Goal: Task Accomplishment & Management: Use online tool/utility

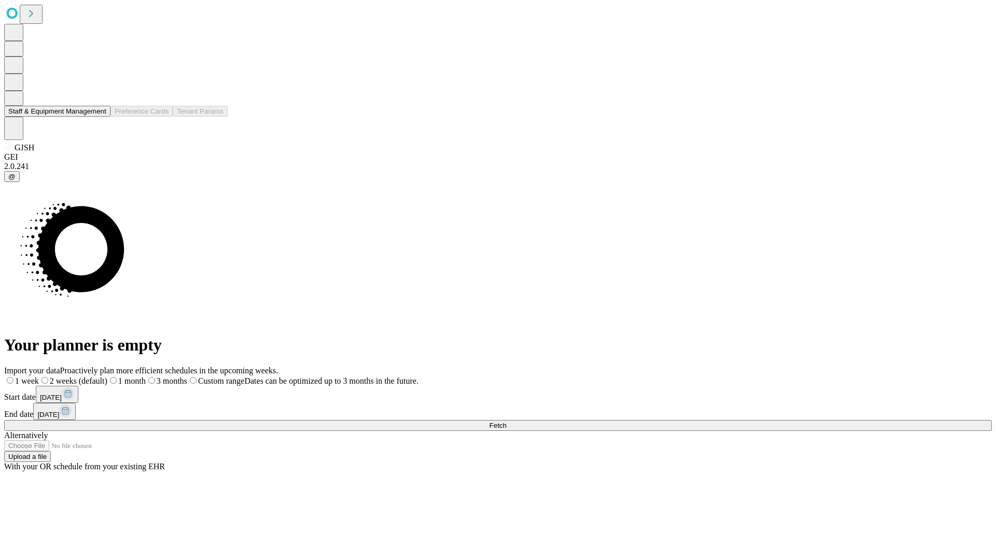
click at [99, 117] on button "Staff & Equipment Management" at bounding box center [57, 111] width 106 height 11
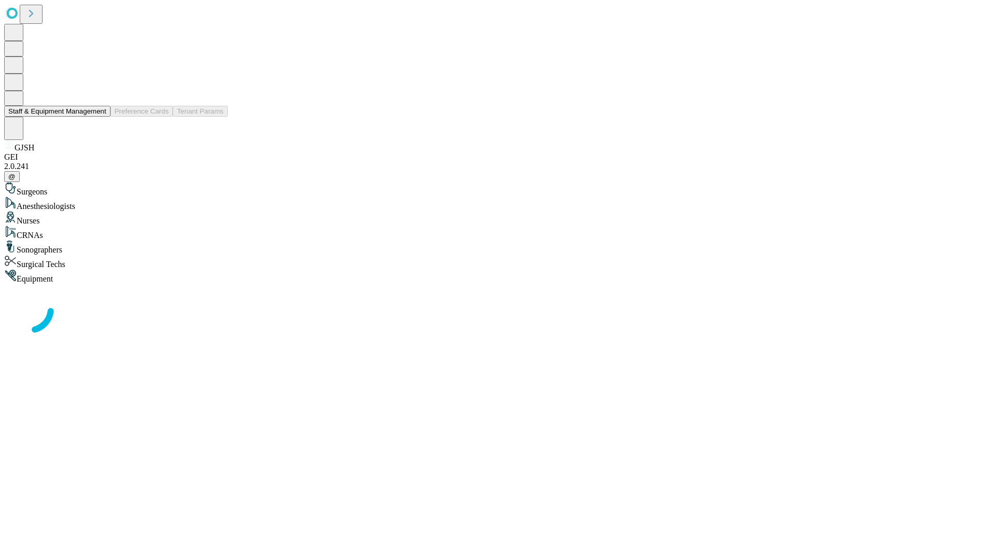
click at [99, 117] on button "Staff & Equipment Management" at bounding box center [57, 111] width 106 height 11
